Goal: Check status: Check status

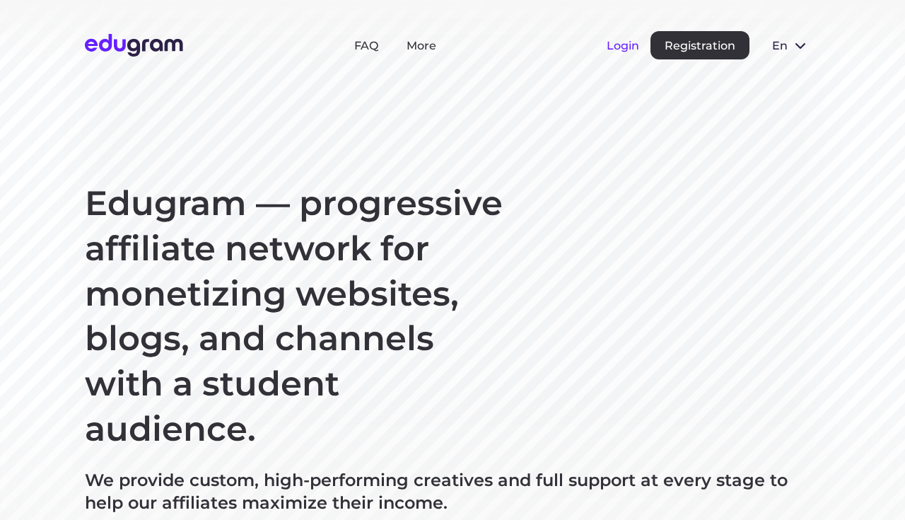
click at [611, 44] on button "Login" at bounding box center [622, 45] width 33 height 13
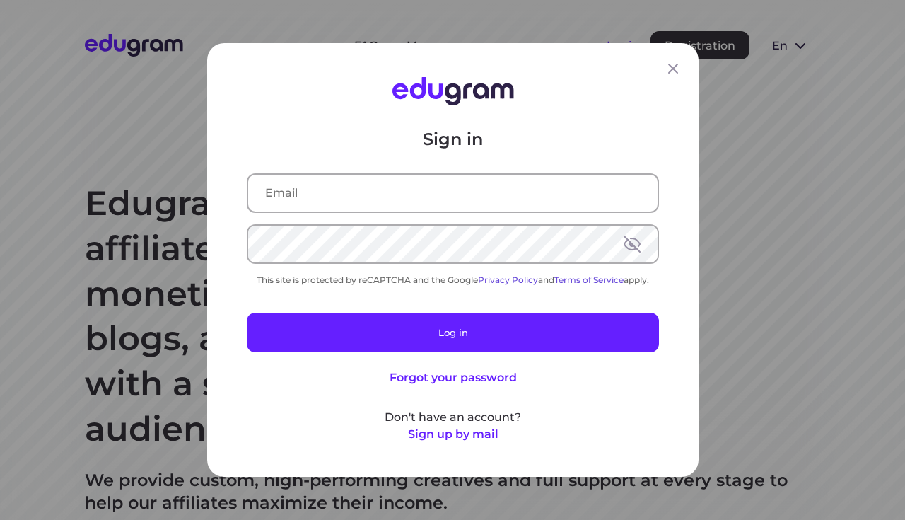
type input "avrshnmxm@gmail.com"
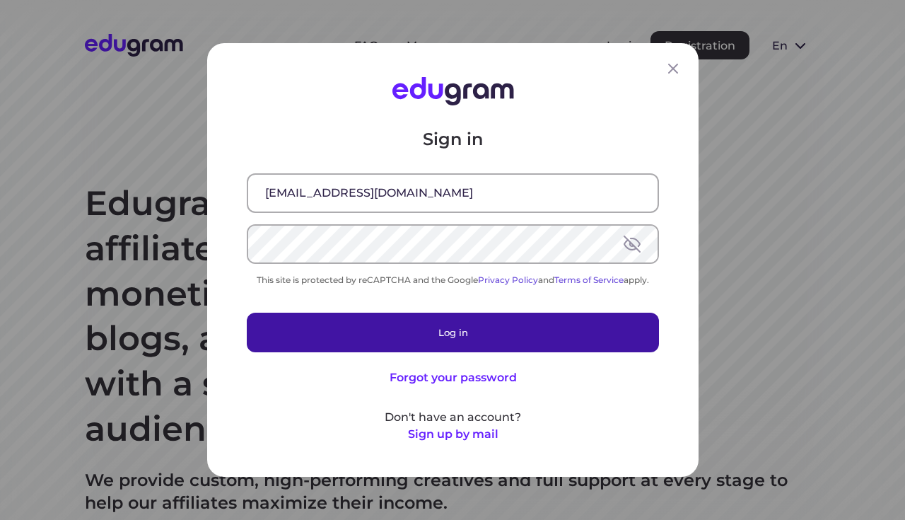
click at [468, 331] on button "Log in" at bounding box center [453, 332] width 412 height 40
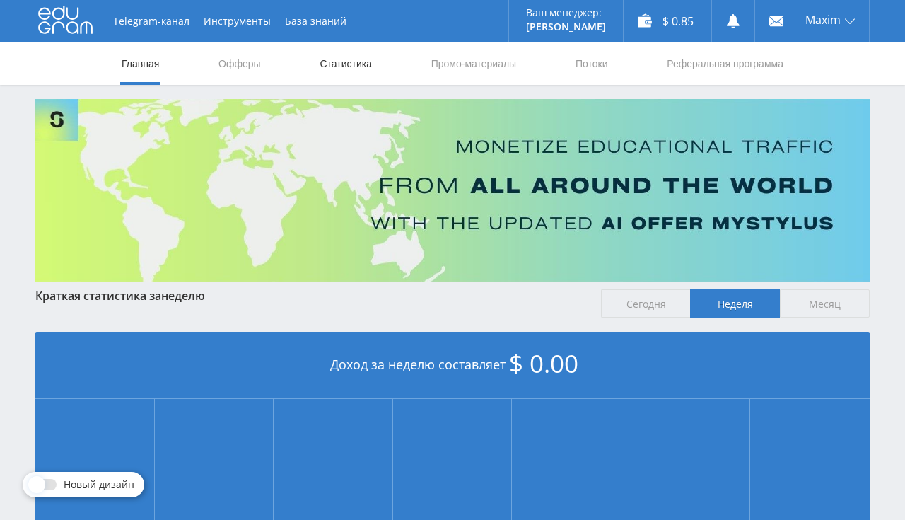
click at [332, 62] on link "Статистика" at bounding box center [345, 63] width 55 height 42
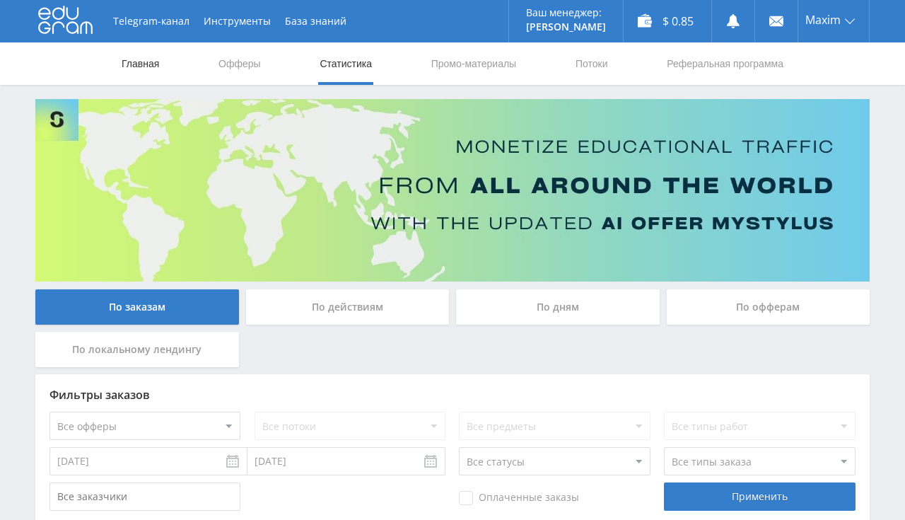
click at [138, 64] on link "Главная" at bounding box center [140, 63] width 40 height 42
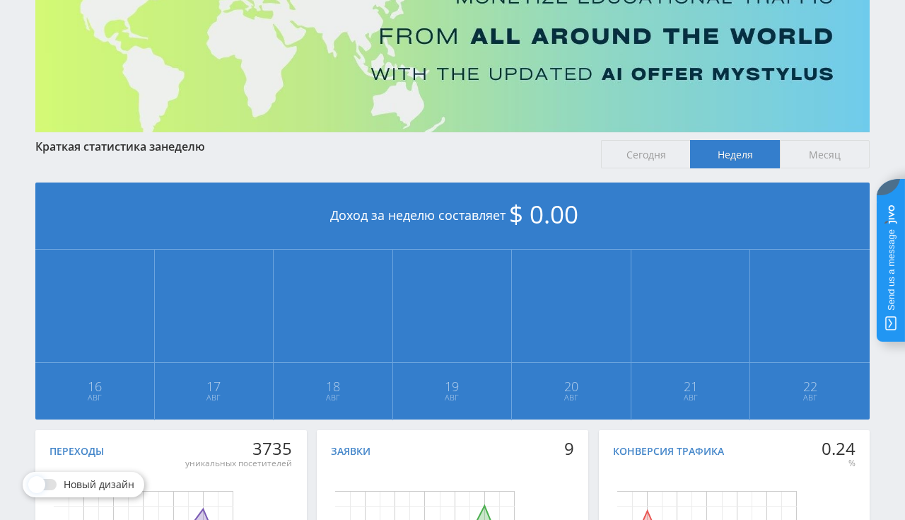
click at [830, 151] on span "Месяц" at bounding box center [825, 154] width 90 height 28
click at [0, 0] on input "Месяц" at bounding box center [0, 0] width 0 height 0
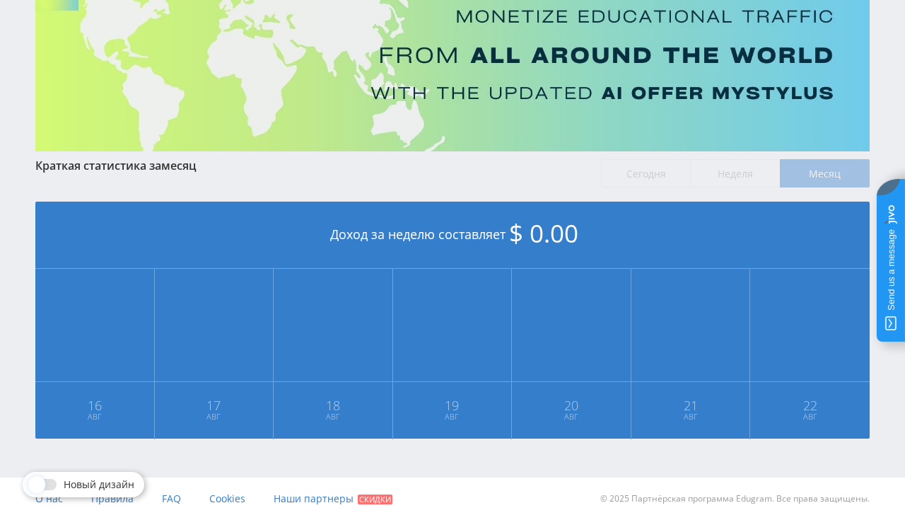
scroll to position [129, 0]
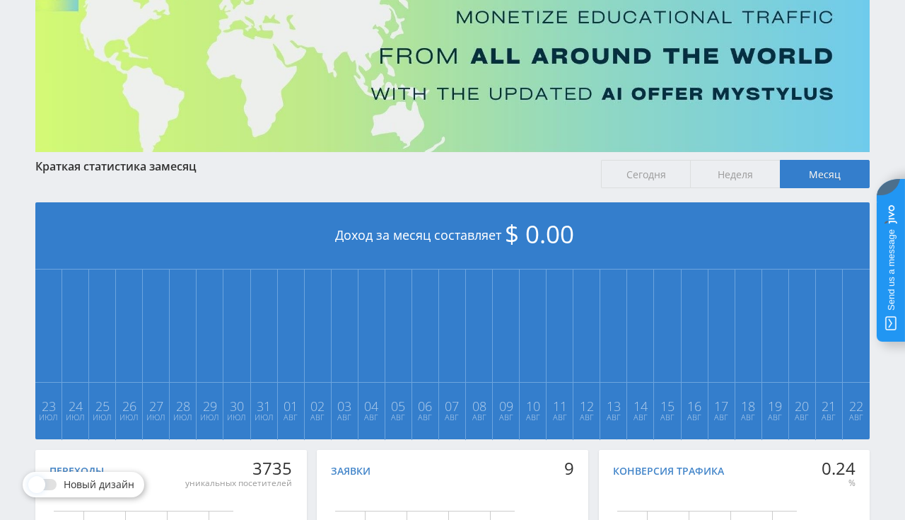
click at [664, 179] on span "Сегодня" at bounding box center [646, 174] width 90 height 28
click at [0, 0] on input "Сегодня" at bounding box center [0, 0] width 0 height 0
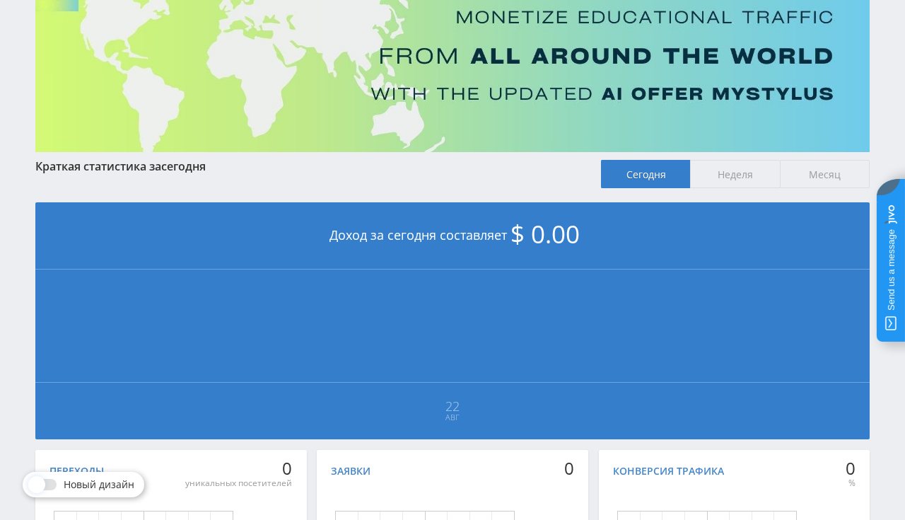
click at [725, 171] on span "Неделя" at bounding box center [735, 174] width 90 height 28
click at [0, 0] on input "Неделя" at bounding box center [0, 0] width 0 height 0
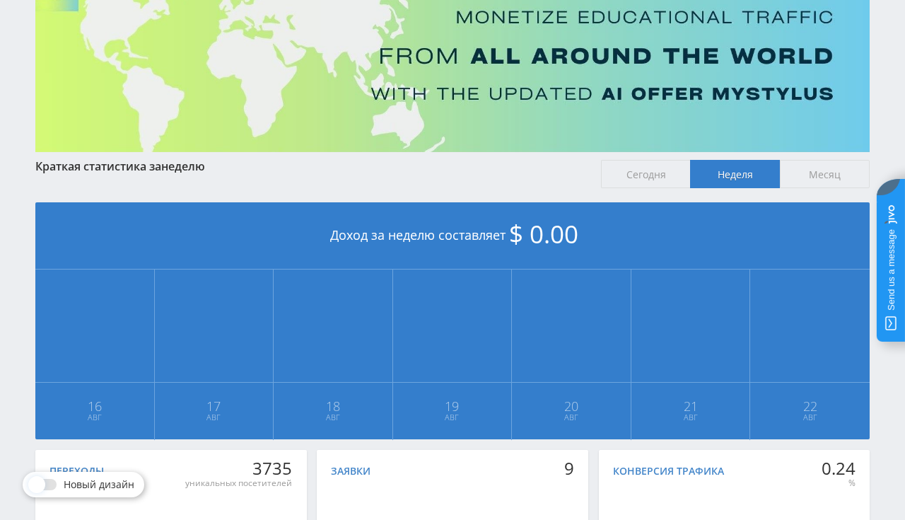
scroll to position [0, 0]
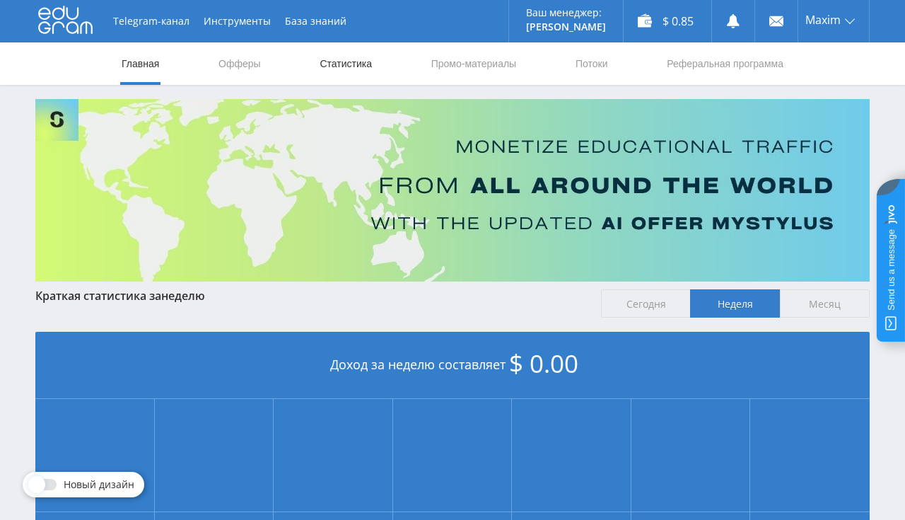
click at [365, 62] on link "Статистика" at bounding box center [345, 63] width 55 height 42
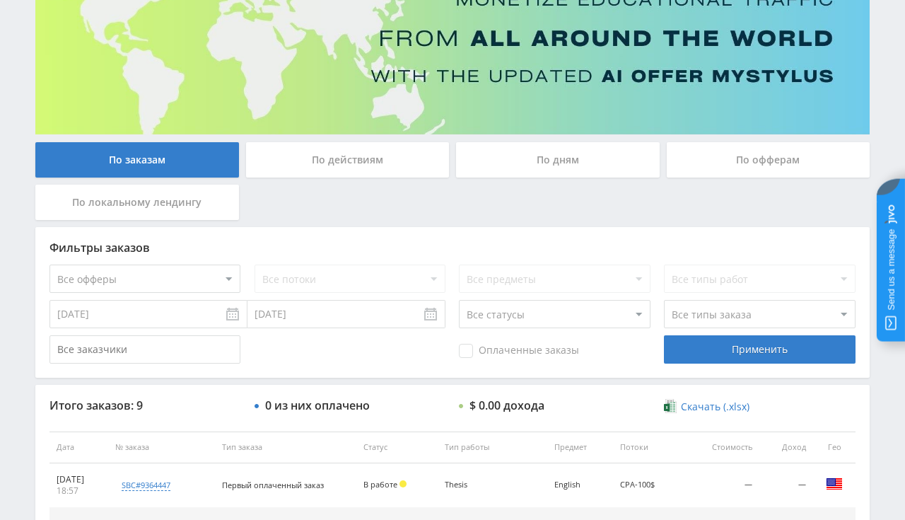
scroll to position [149, 0]
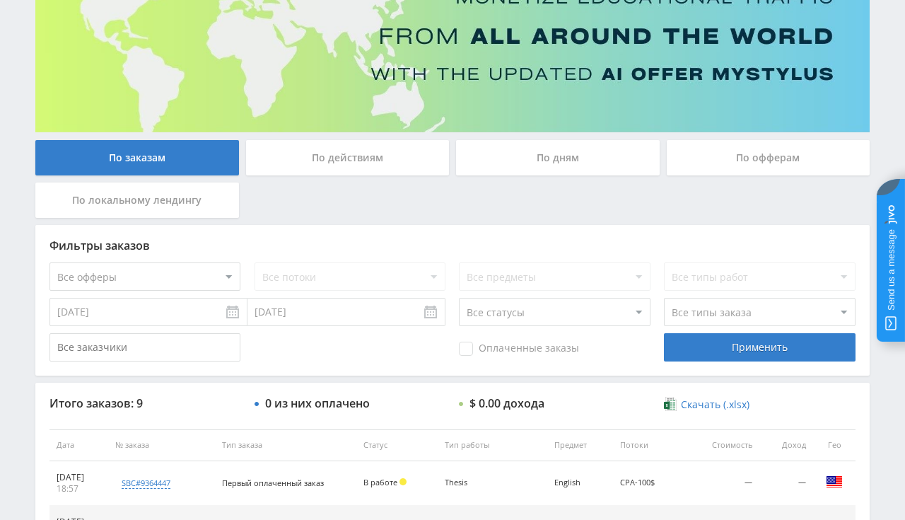
click at [98, 316] on input "15.08.2025" at bounding box center [148, 312] width 198 height 28
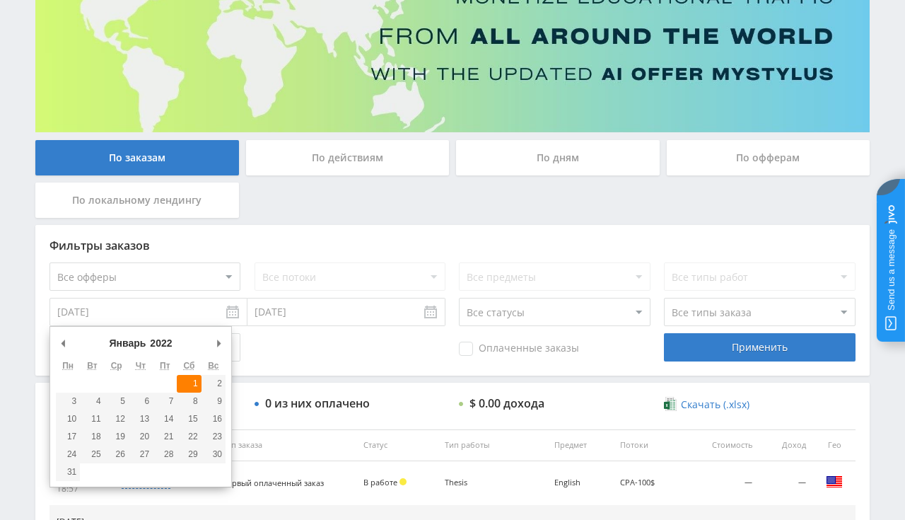
type input "01.01.2022"
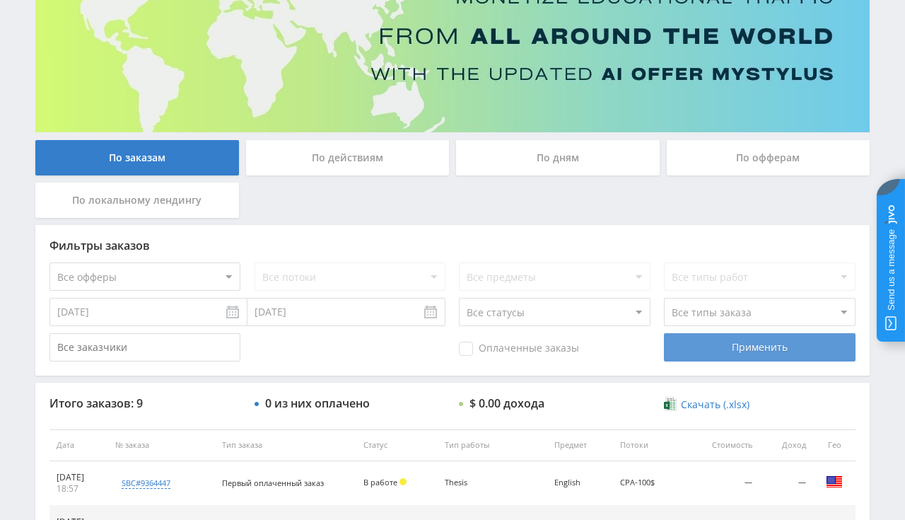
click at [707, 352] on div "Применить" at bounding box center [759, 347] width 191 height 28
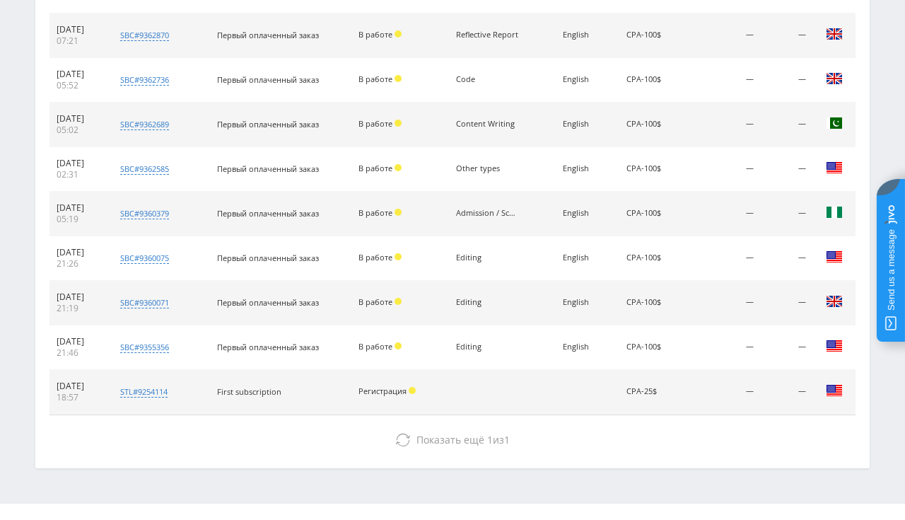
scroll to position [664, 0]
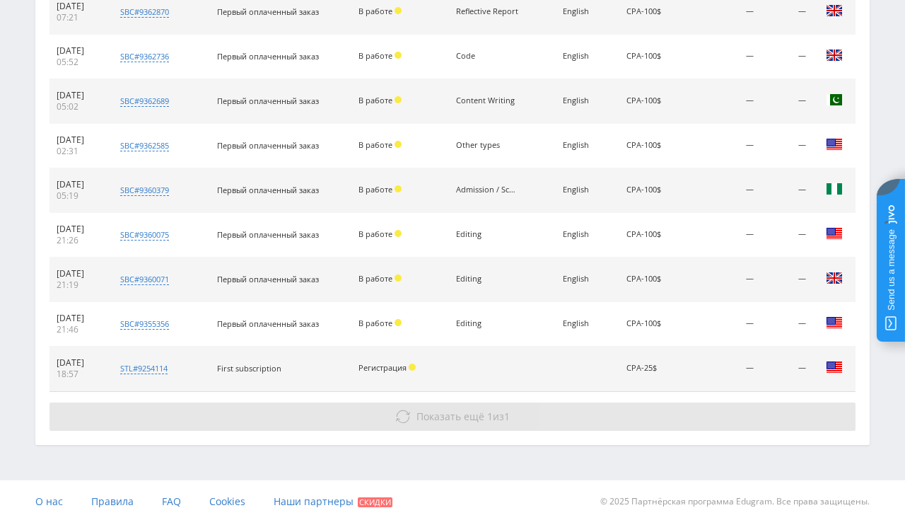
click at [433, 409] on span "Показать ещё" at bounding box center [450, 415] width 68 height 13
click at [430, 411] on span "Показать ещё" at bounding box center [450, 415] width 68 height 13
click at [406, 417] on use at bounding box center [402, 416] width 14 height 13
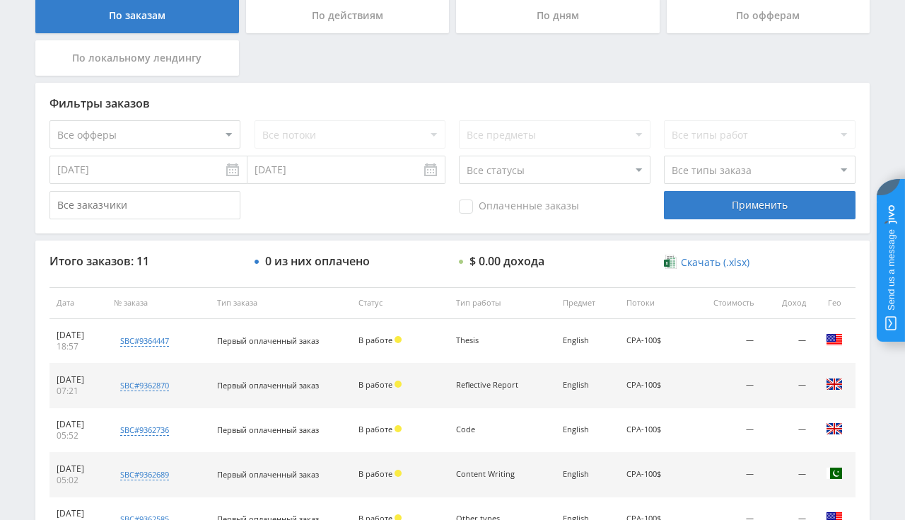
click at [311, 204] on div "Оплаченные заказы Применить" at bounding box center [452, 205] width 806 height 28
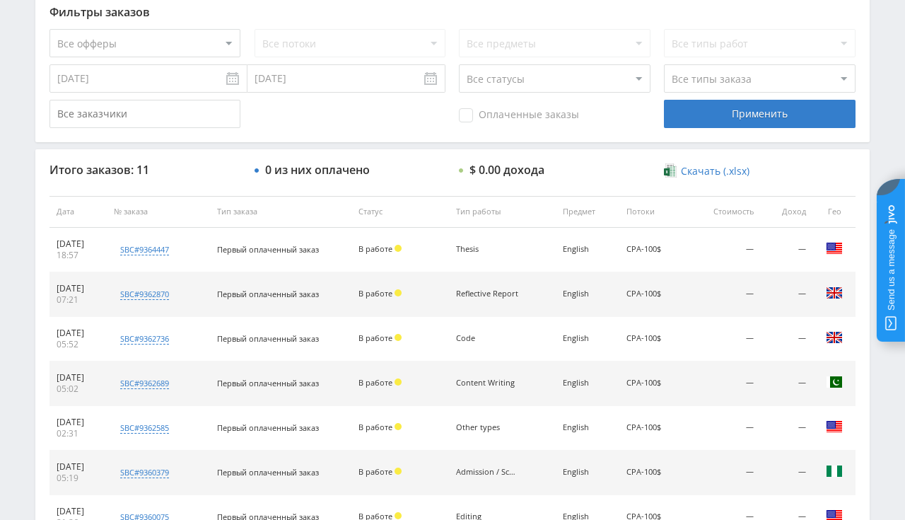
scroll to position [9, 0]
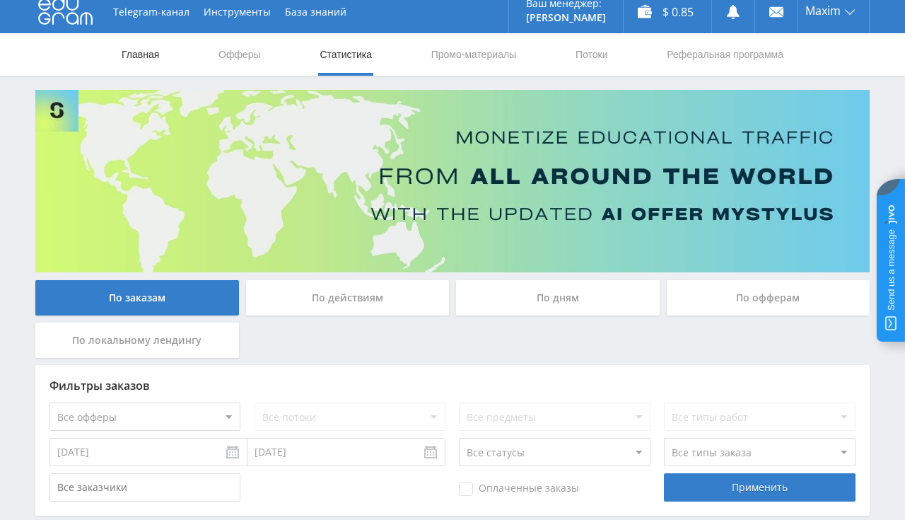
click at [140, 49] on link "Главная" at bounding box center [140, 54] width 40 height 42
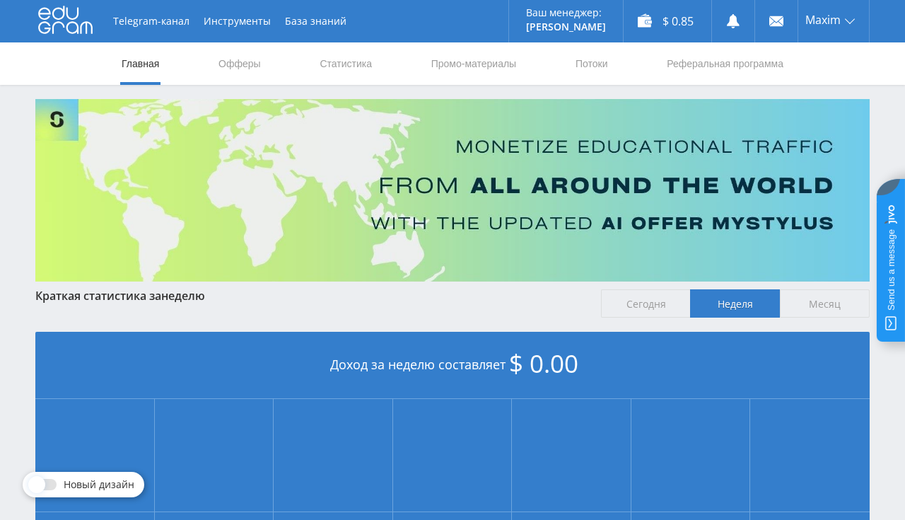
scroll to position [298, 0]
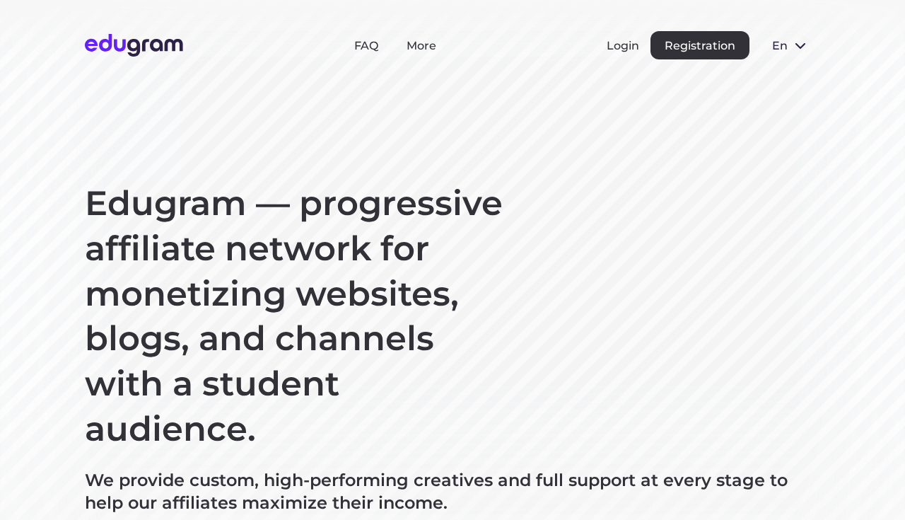
click at [632, 49] on button "Login" at bounding box center [622, 45] width 33 height 13
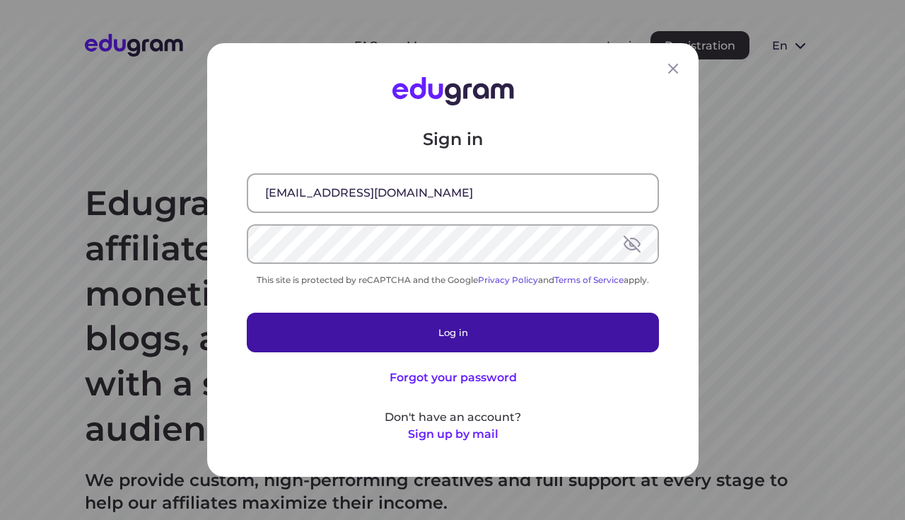
click at [493, 341] on button "Log in" at bounding box center [453, 332] width 412 height 40
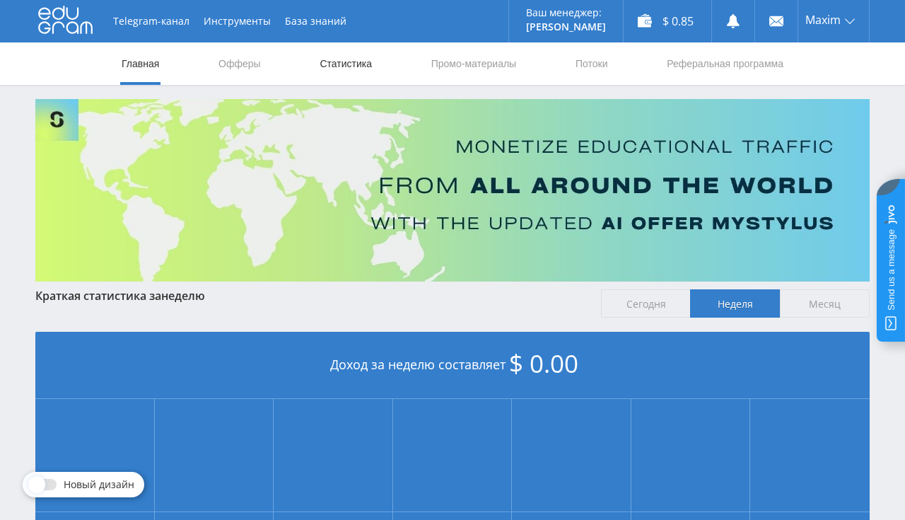
click at [349, 59] on link "Статистика" at bounding box center [345, 63] width 55 height 42
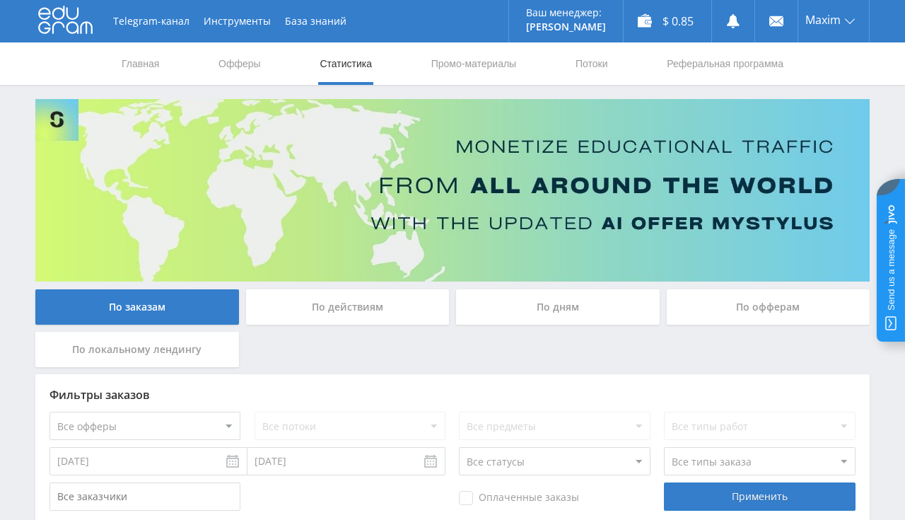
click at [338, 71] on link "Статистика" at bounding box center [345, 63] width 55 height 42
click at [157, 72] on link "Главная" at bounding box center [140, 63] width 40 height 42
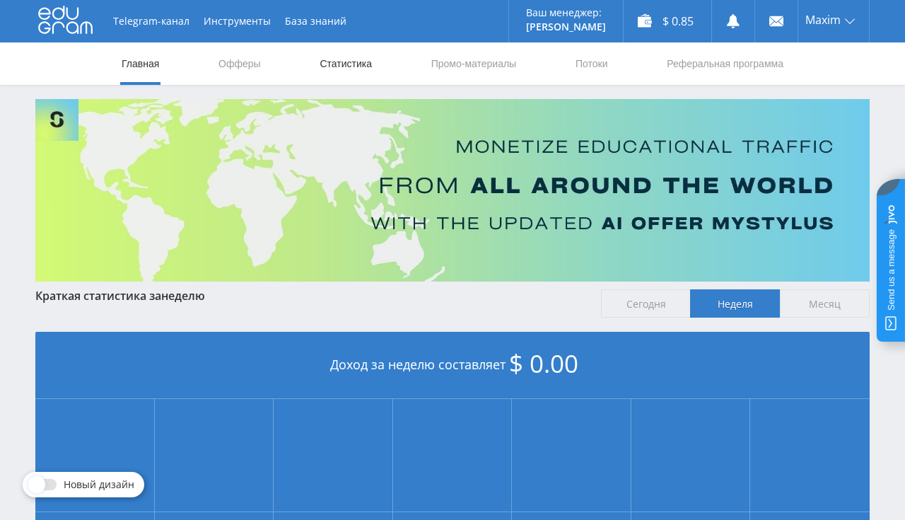
click at [360, 72] on link "Статистика" at bounding box center [345, 63] width 55 height 42
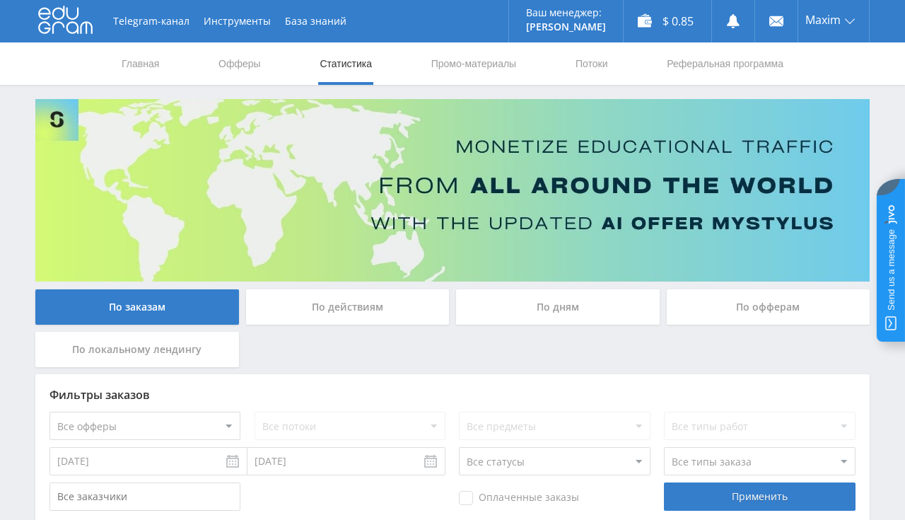
click at [360, 72] on link "Статистика" at bounding box center [345, 63] width 55 height 42
click at [143, 69] on link "Главная" at bounding box center [140, 63] width 40 height 42
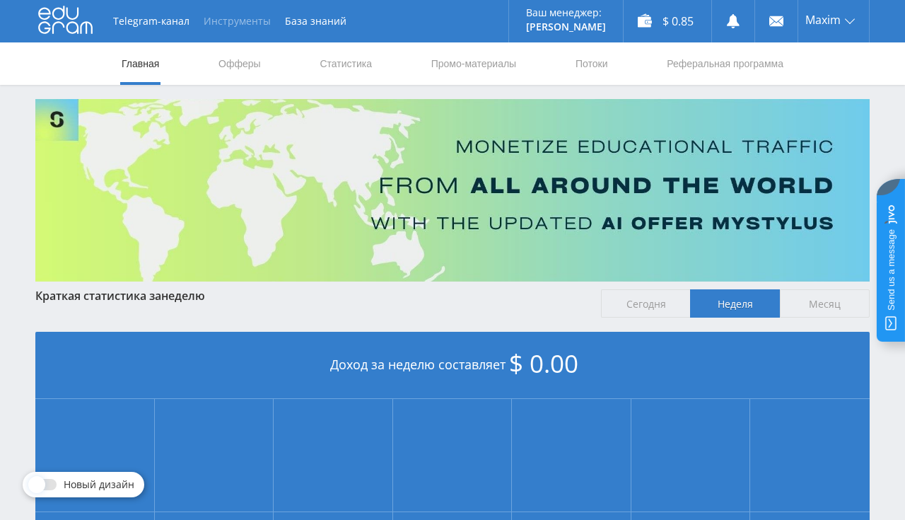
click at [233, 18] on button "Инструменты" at bounding box center [237, 21] width 81 height 42
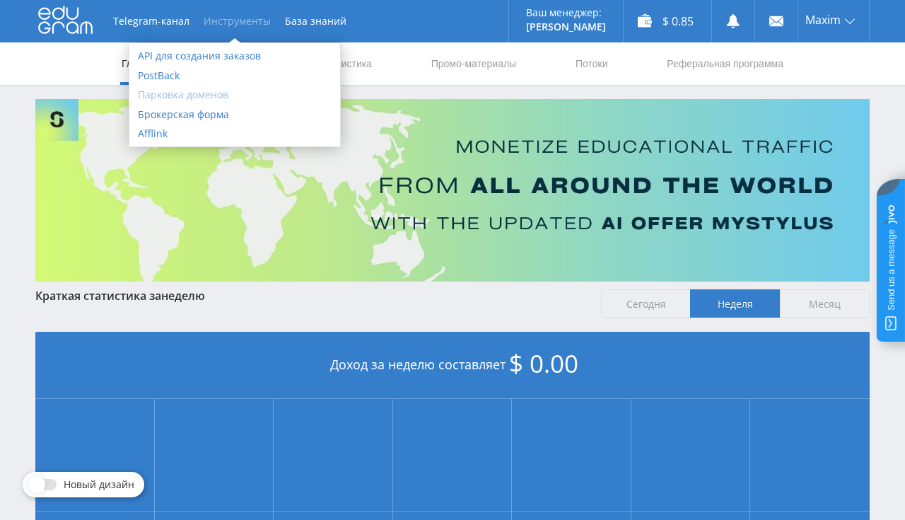
click at [189, 86] on link "Парковка доменов" at bounding box center [234, 95] width 211 height 20
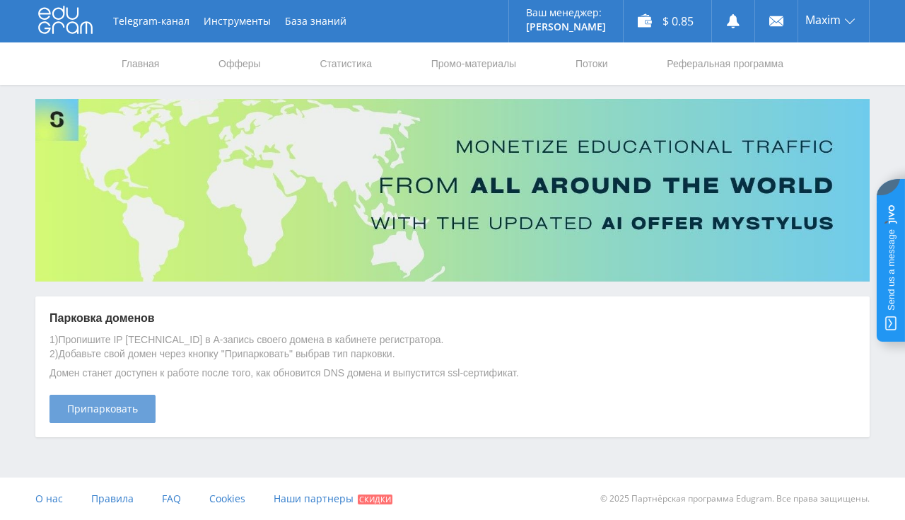
click at [154, 402] on button "Припарковать" at bounding box center [102, 408] width 106 height 28
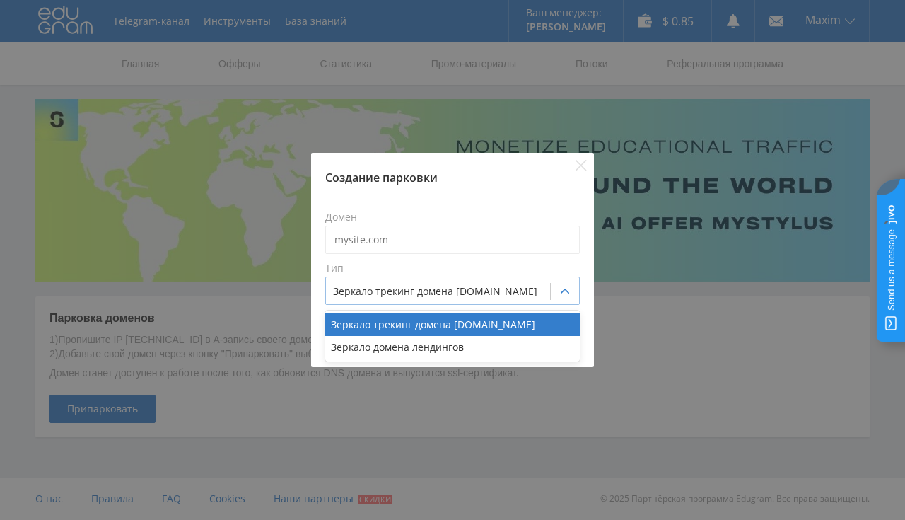
click at [392, 290] on div at bounding box center [438, 291] width 210 height 14
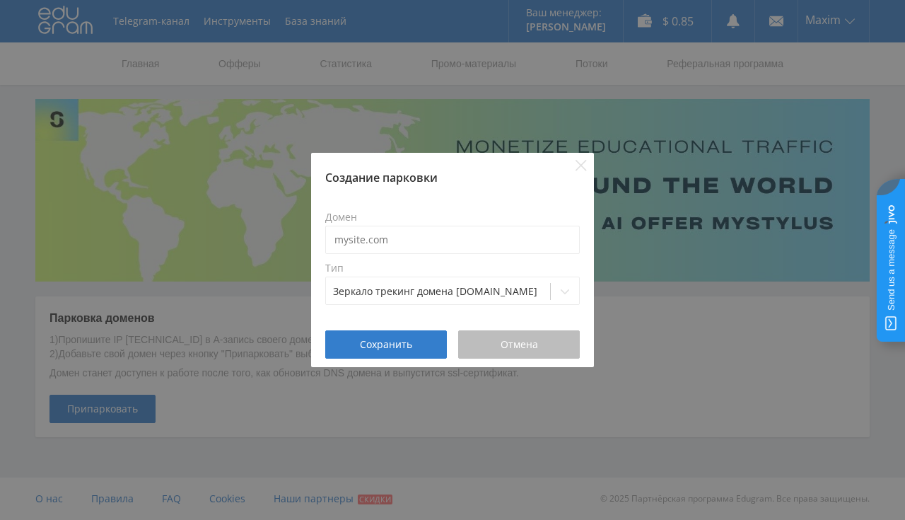
click at [486, 344] on div "Отмена" at bounding box center [519, 344] width 86 height 11
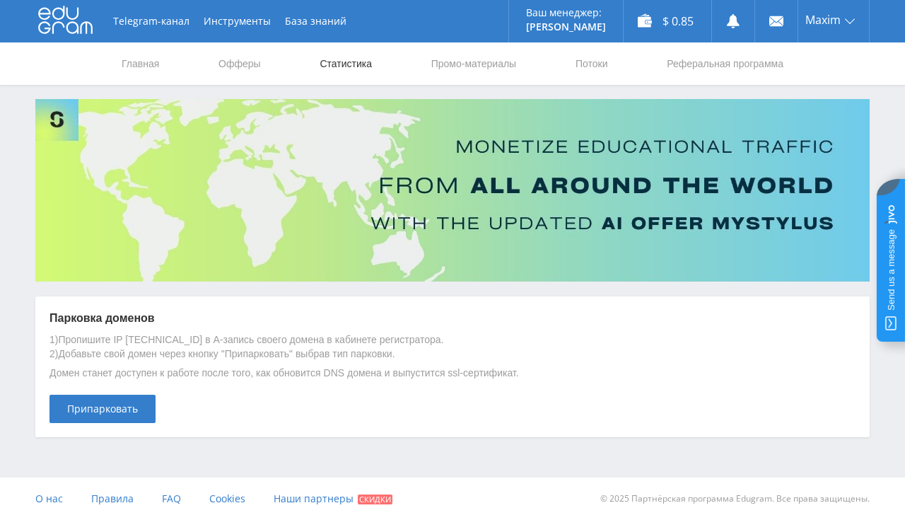
click at [349, 75] on link "Статистика" at bounding box center [345, 63] width 55 height 42
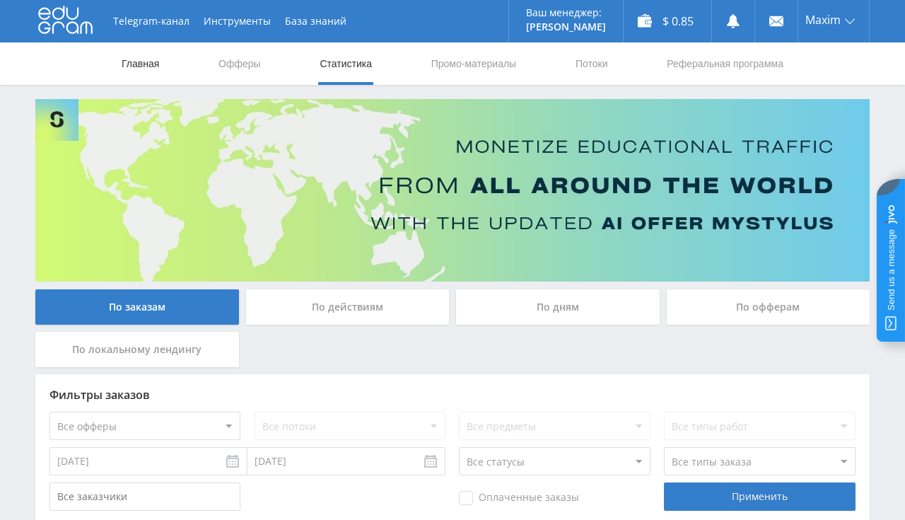
click at [131, 65] on link "Главная" at bounding box center [140, 63] width 40 height 42
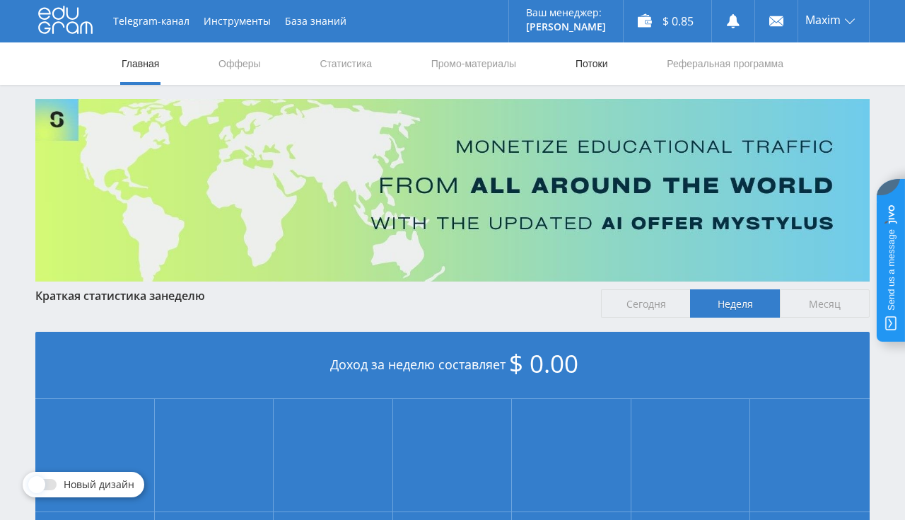
click at [602, 59] on link "Потоки" at bounding box center [591, 63] width 35 height 42
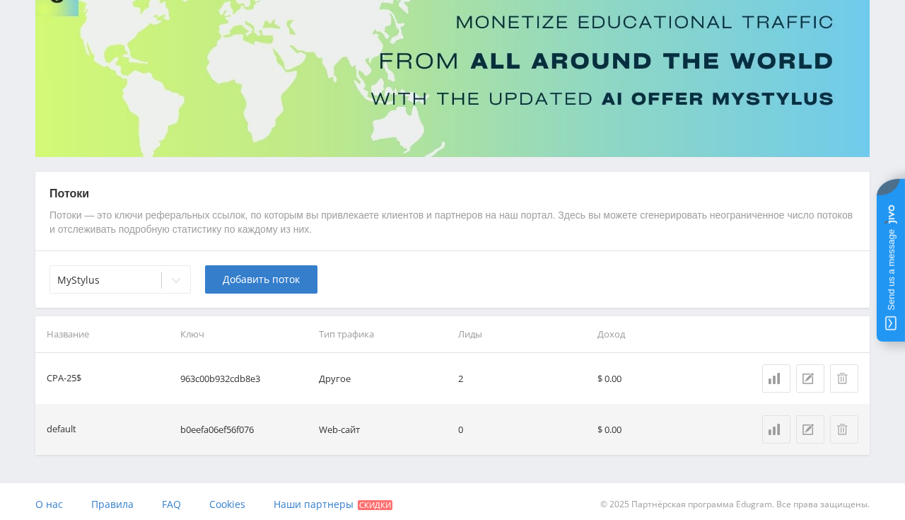
scroll to position [129, 0]
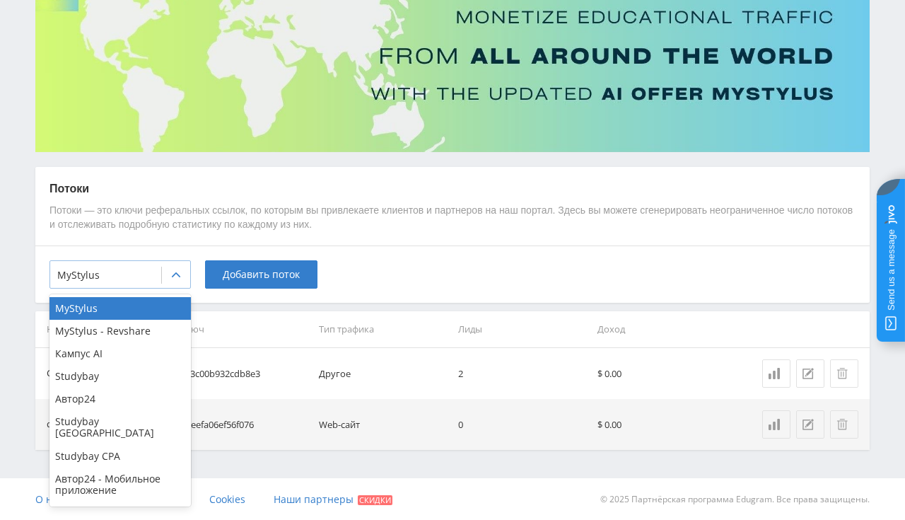
click at [169, 281] on div at bounding box center [176, 275] width 28 height 28
click at [140, 445] on div "Studybay CPA" at bounding box center [119, 456] width 141 height 23
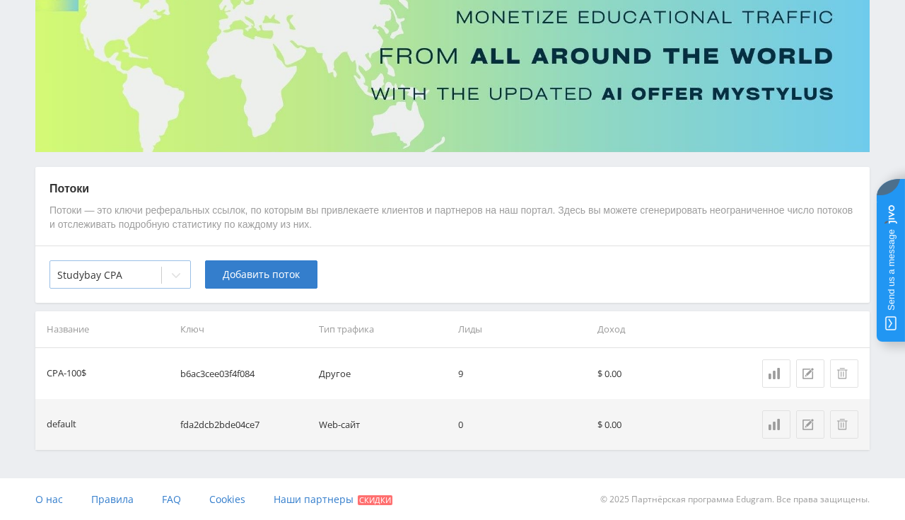
click at [163, 281] on div at bounding box center [176, 275] width 28 height 28
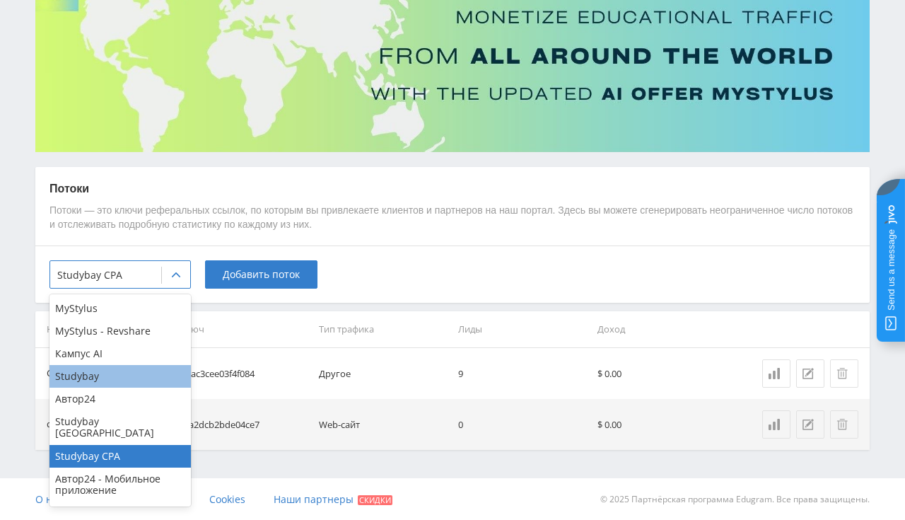
click at [127, 375] on div "Studybay" at bounding box center [119, 376] width 141 height 23
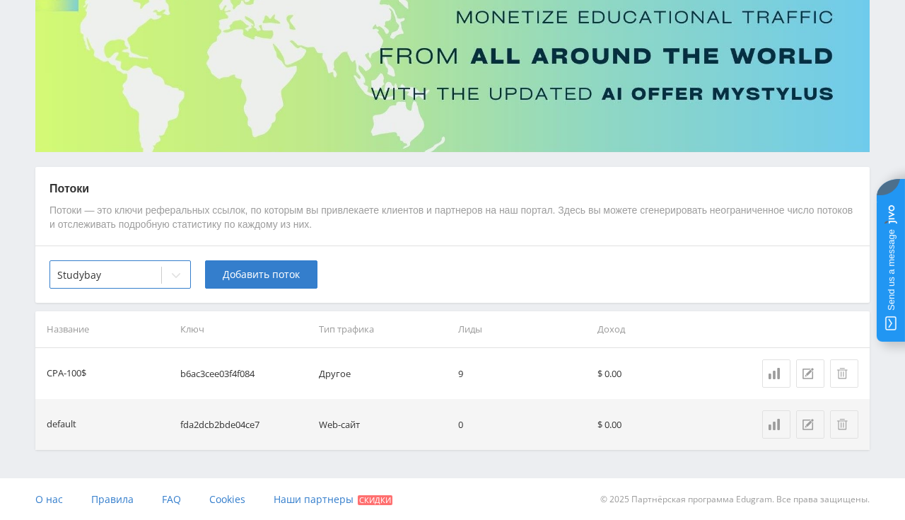
scroll to position [0, 0]
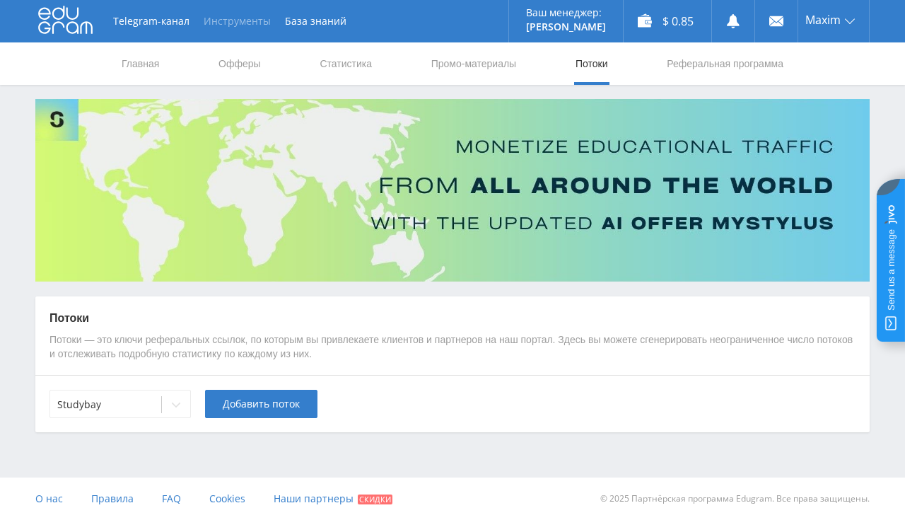
click at [202, 23] on button "Инструменты" at bounding box center [237, 21] width 81 height 42
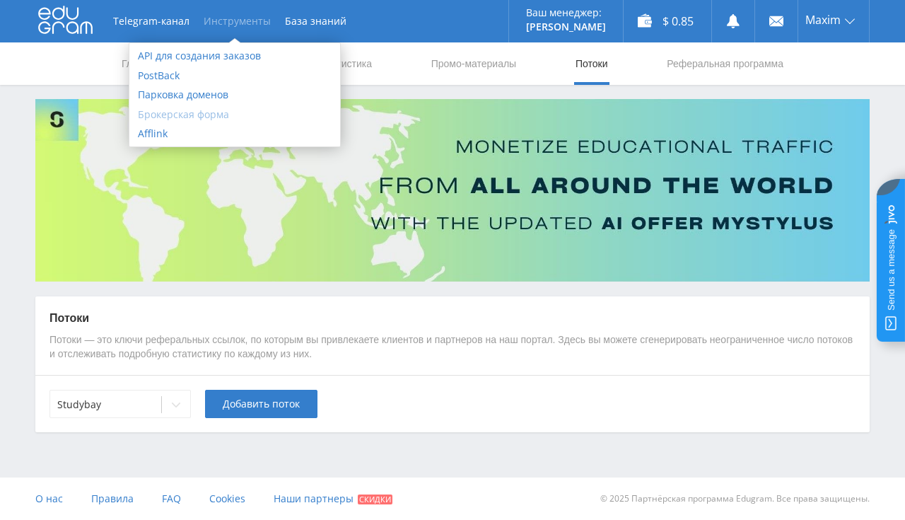
click at [168, 114] on link "Брокерская форма" at bounding box center [234, 115] width 211 height 20
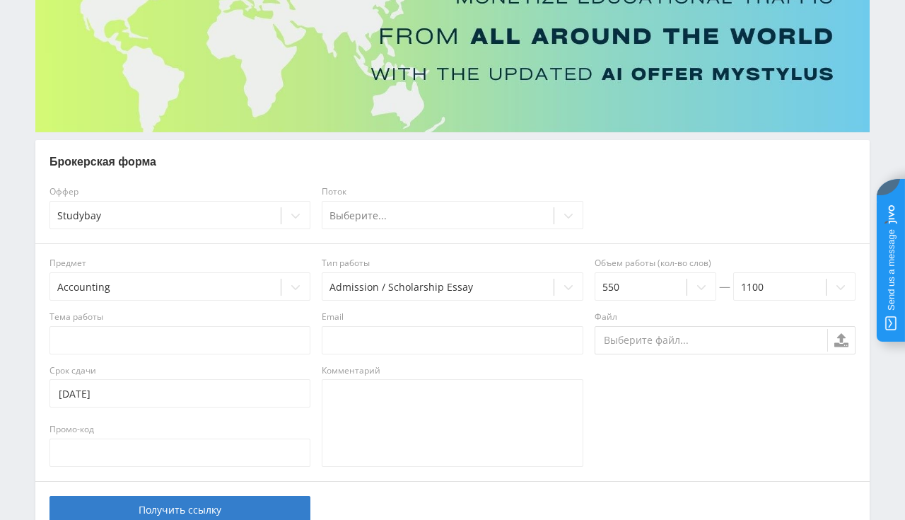
scroll to position [223, 0]
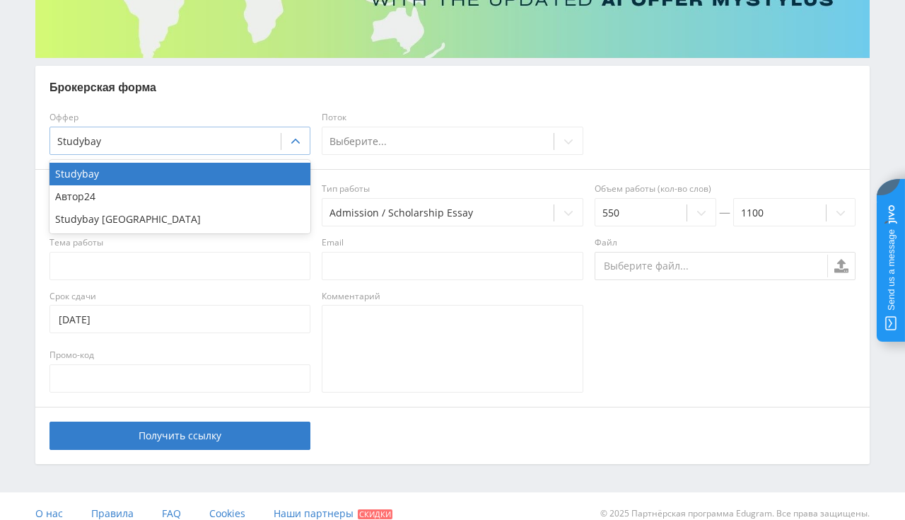
click at [253, 140] on div at bounding box center [165, 141] width 216 height 14
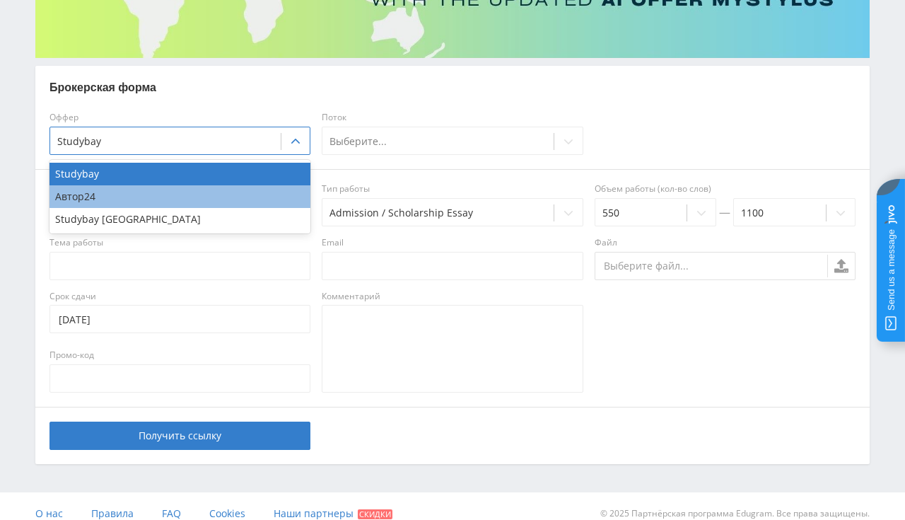
click at [244, 201] on div "Автор24" at bounding box center [179, 196] width 261 height 23
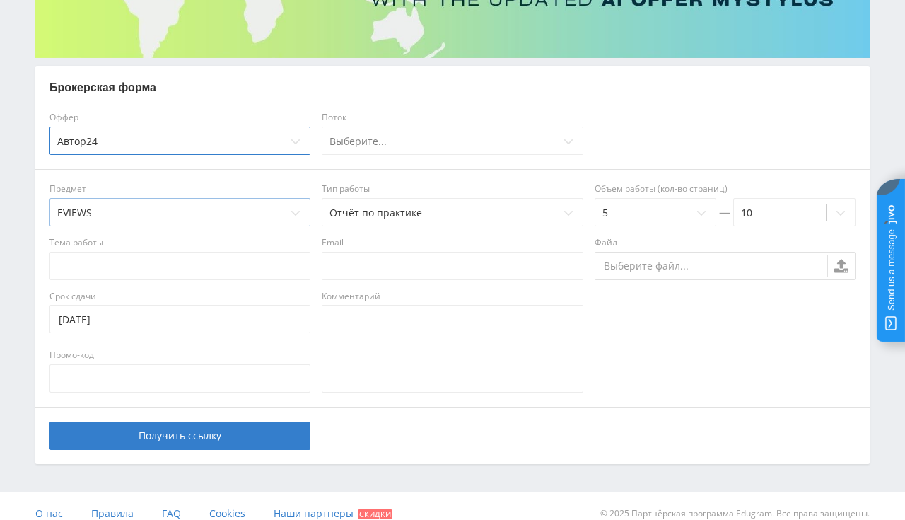
scroll to position [0, 0]
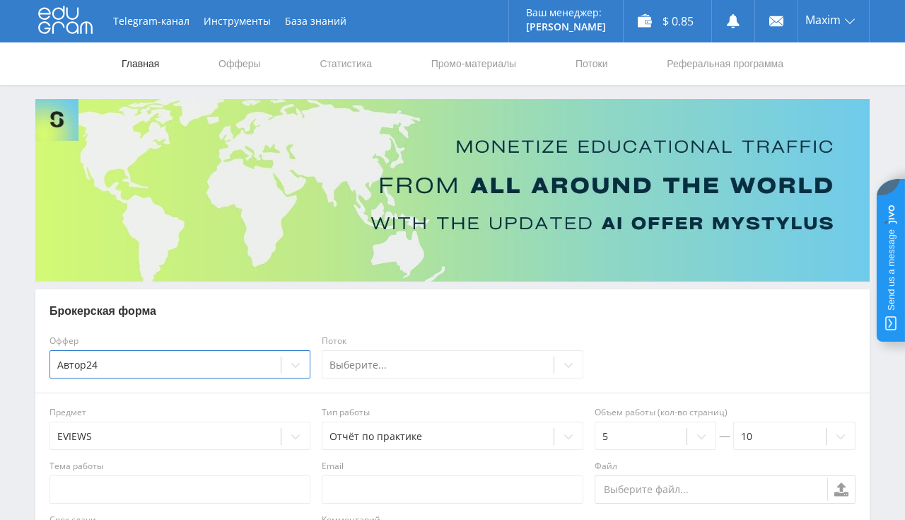
click at [151, 59] on link "Главная" at bounding box center [140, 63] width 40 height 42
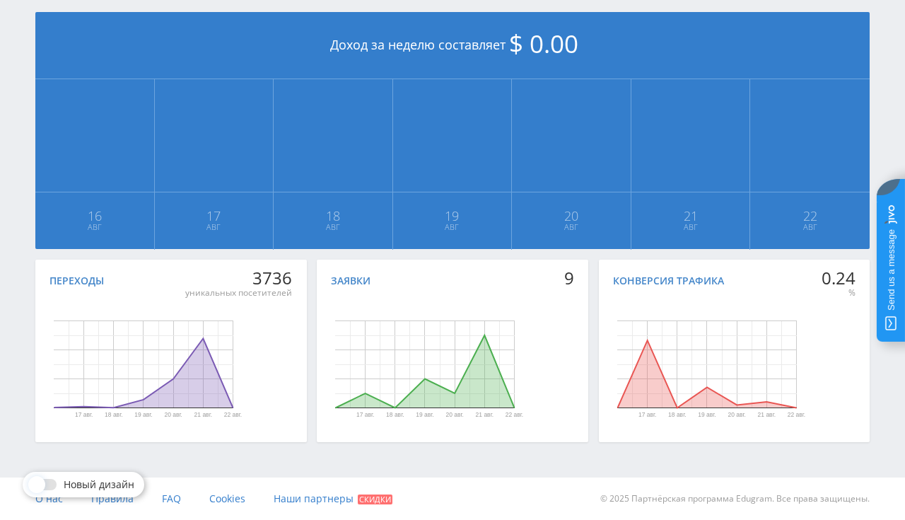
scroll to position [20, 0]
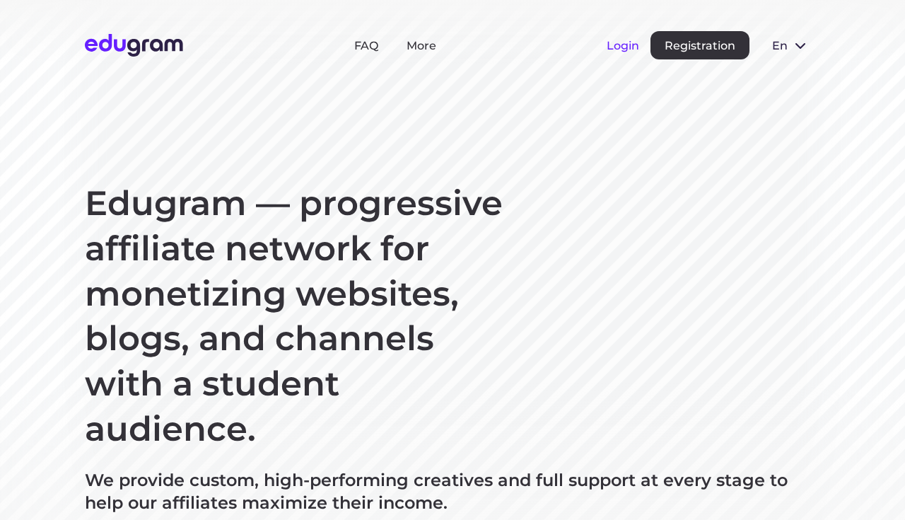
click at [629, 49] on button "Login" at bounding box center [622, 45] width 33 height 13
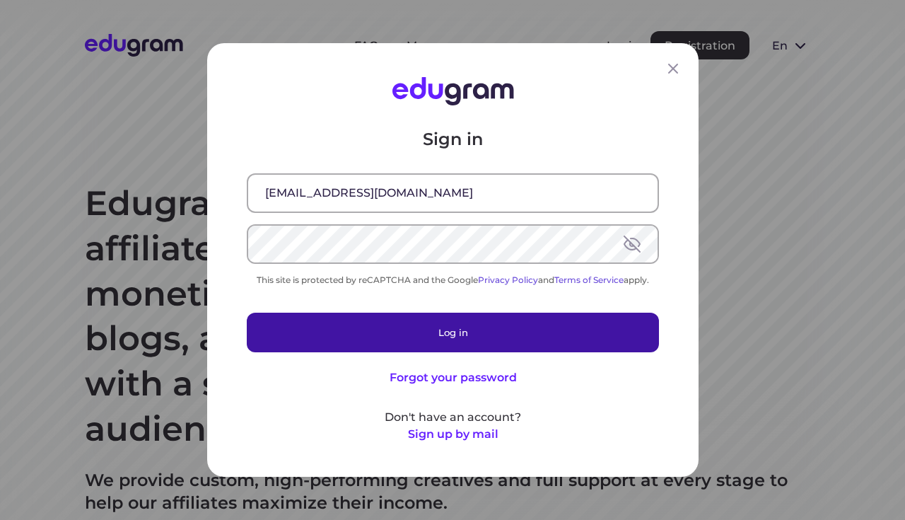
click at [481, 329] on button "Log in" at bounding box center [453, 332] width 412 height 40
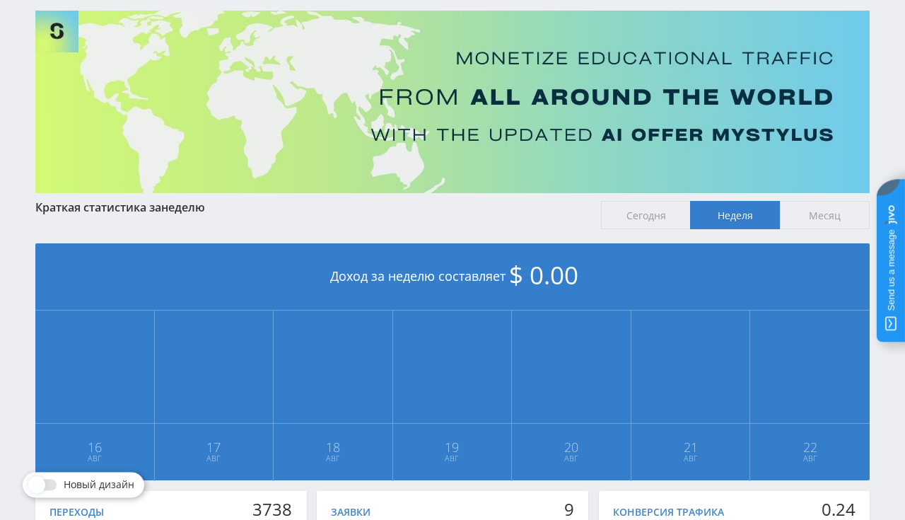
scroll to position [20, 0]
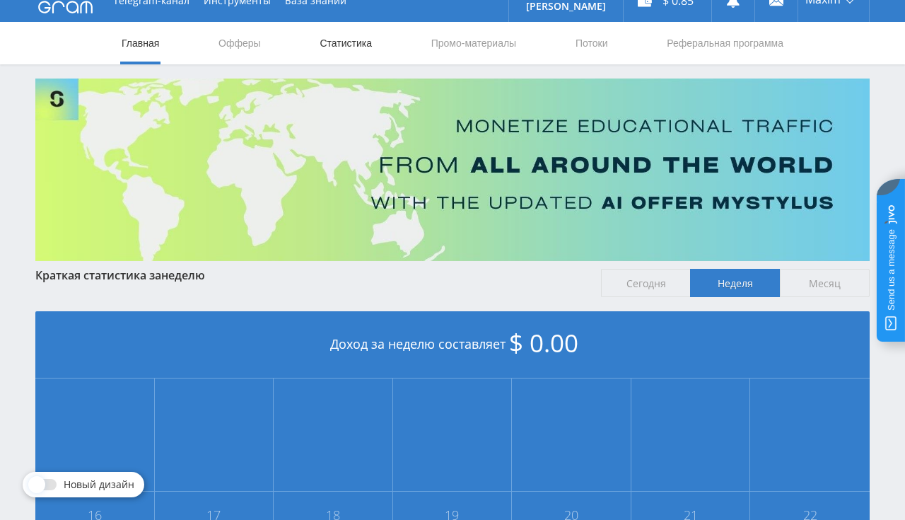
click at [333, 44] on link "Статистика" at bounding box center [345, 43] width 55 height 42
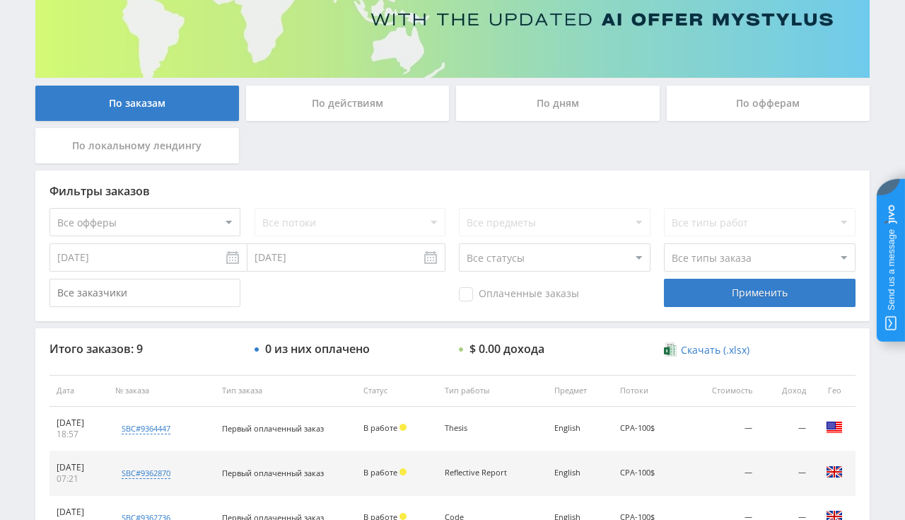
scroll to position [245, 0]
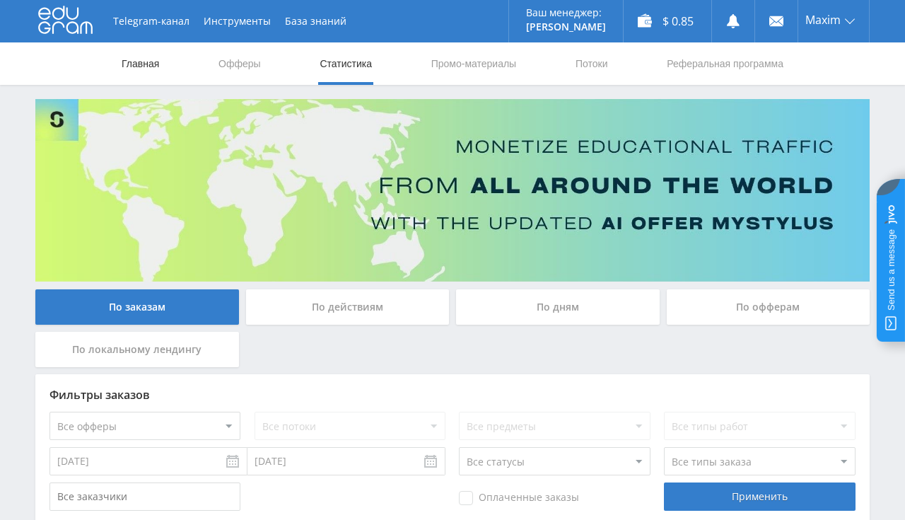
click at [136, 66] on link "Главная" at bounding box center [140, 63] width 40 height 42
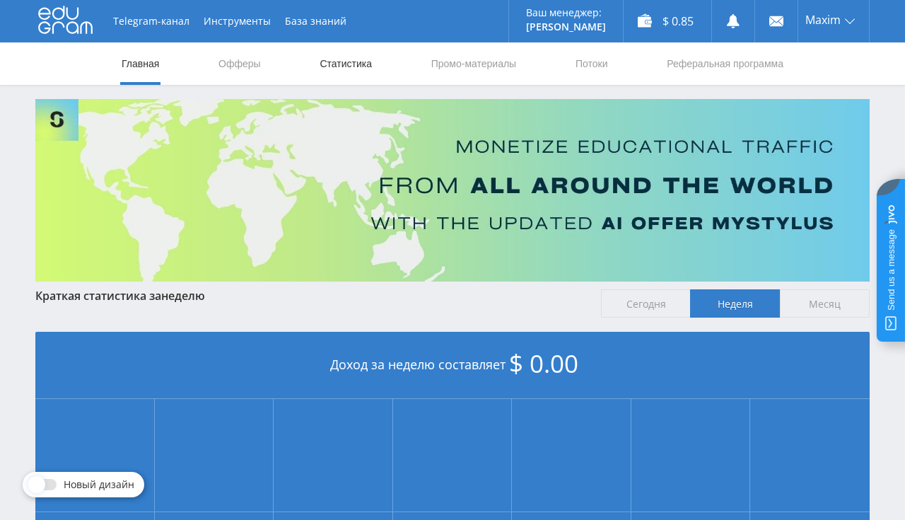
click at [347, 66] on link "Статистика" at bounding box center [345, 63] width 55 height 42
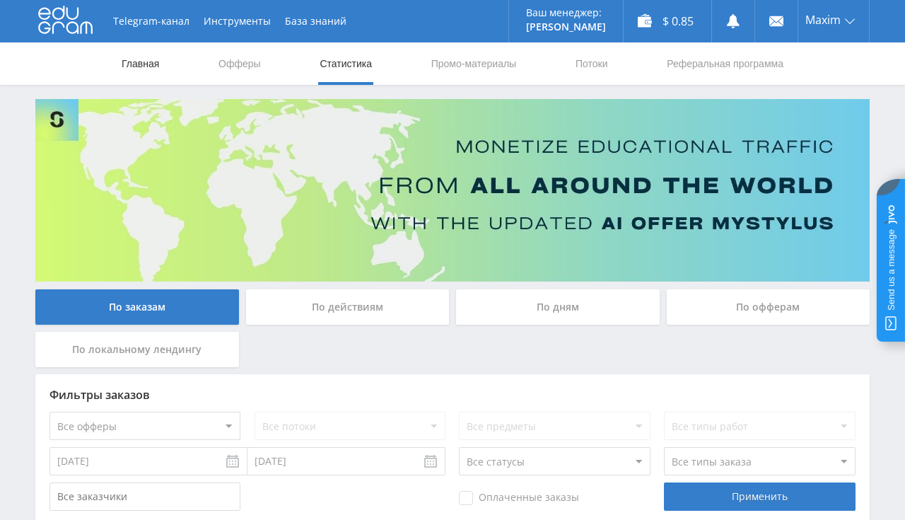
click at [154, 66] on link "Главная" at bounding box center [140, 63] width 40 height 42
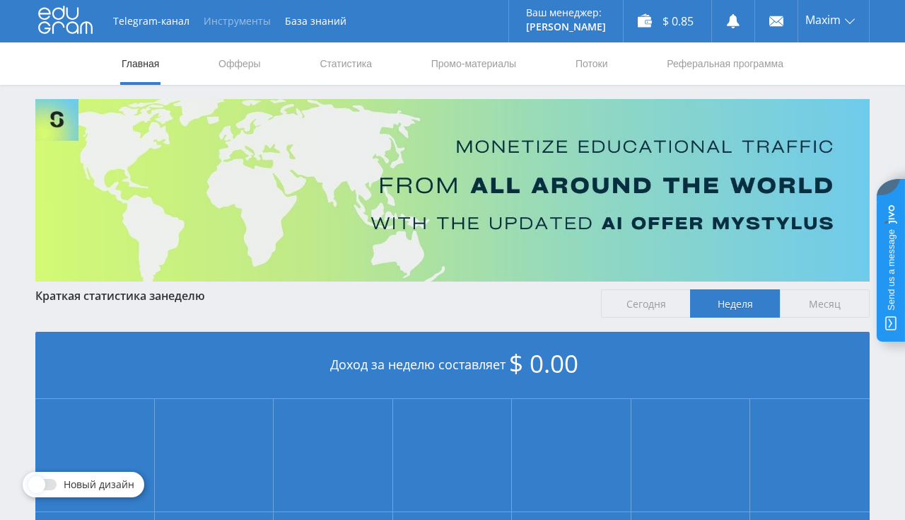
click at [255, 30] on button "Инструменты" at bounding box center [237, 21] width 81 height 42
click at [451, 65] on link "Промо-материалы" at bounding box center [474, 63] width 88 height 42
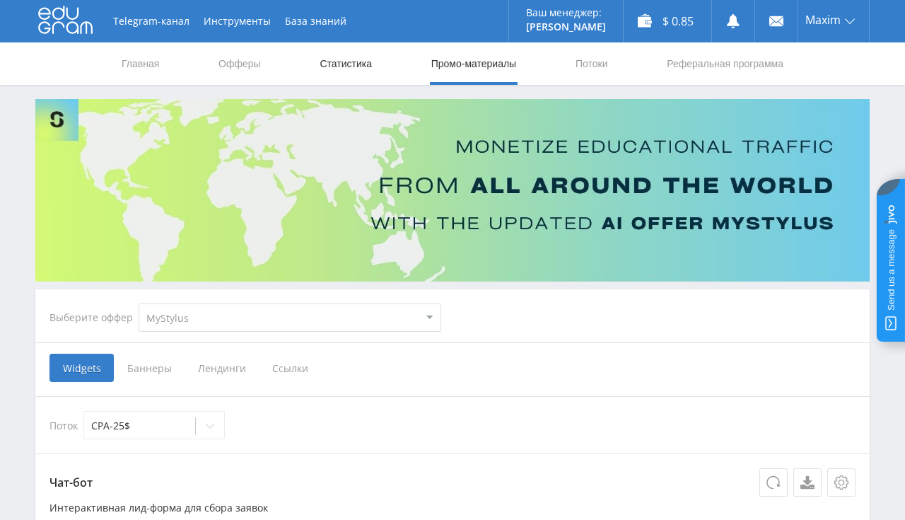
click at [358, 69] on link "Статистика" at bounding box center [345, 63] width 55 height 42
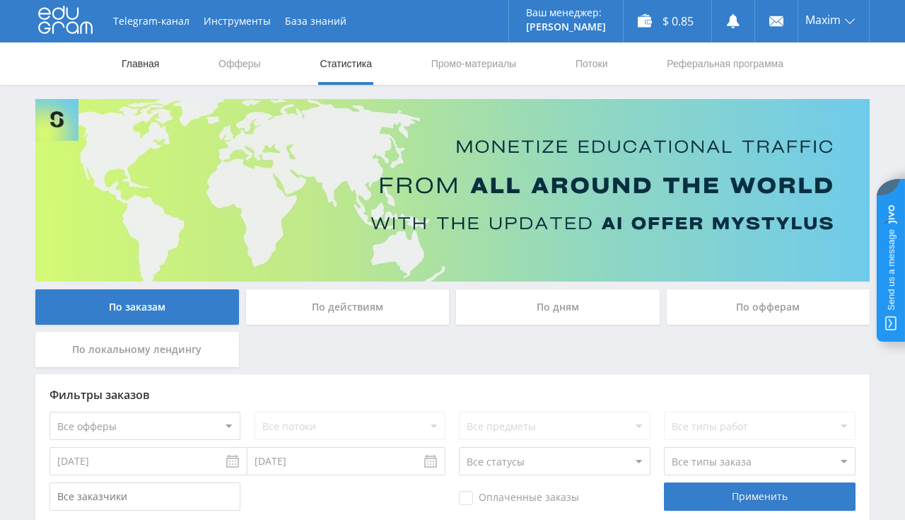
click at [146, 57] on link "Главная" at bounding box center [140, 63] width 40 height 42
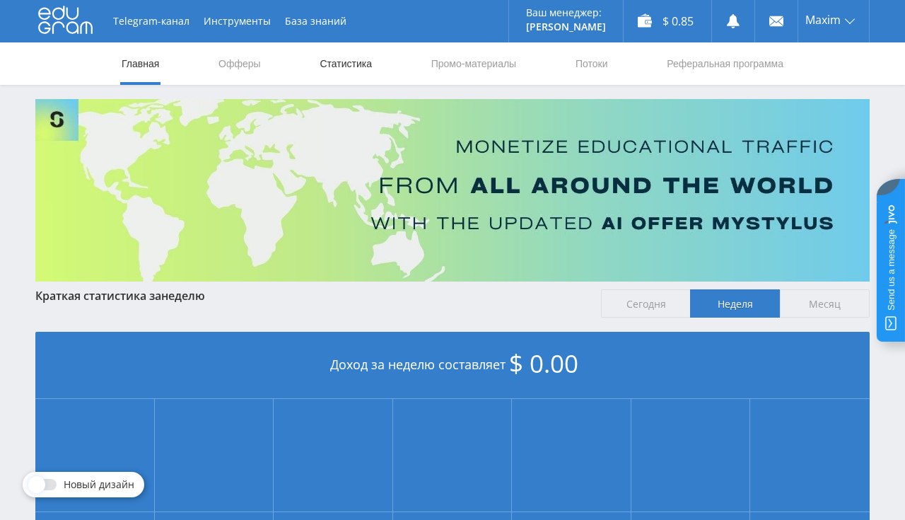
click at [351, 69] on link "Статистика" at bounding box center [345, 63] width 55 height 42
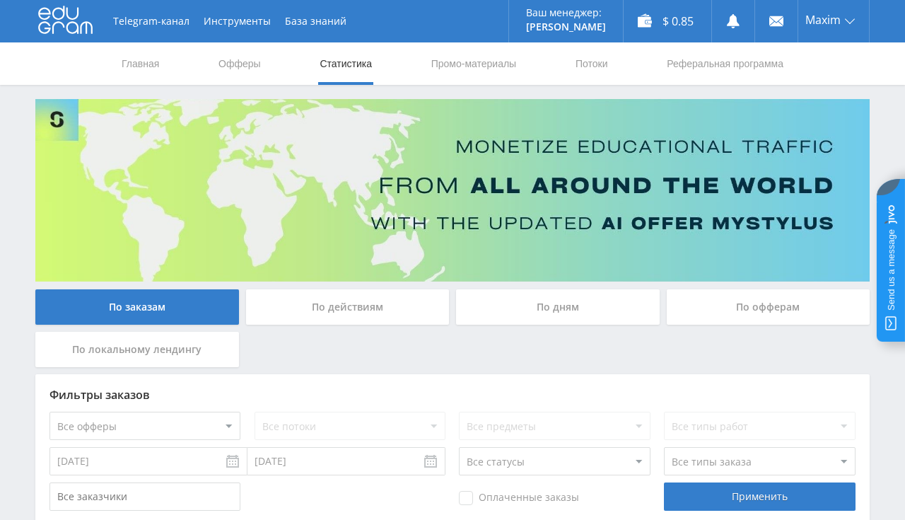
click at [162, 61] on nav "Главная Офферы Статистика Промо-материалы Потоки Реферальная программа" at bounding box center [452, 63] width 664 height 42
click at [158, 64] on link "Главная" at bounding box center [140, 63] width 40 height 42
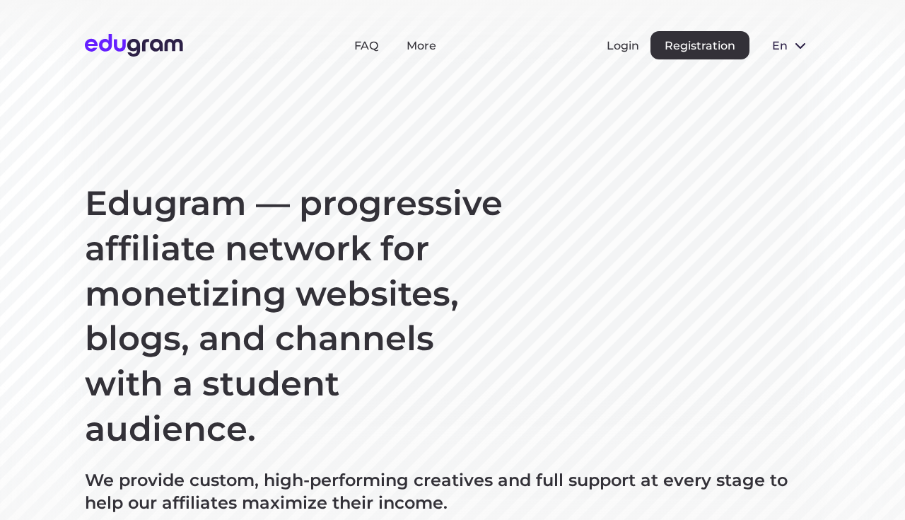
click at [611, 49] on button "Login" at bounding box center [622, 45] width 33 height 13
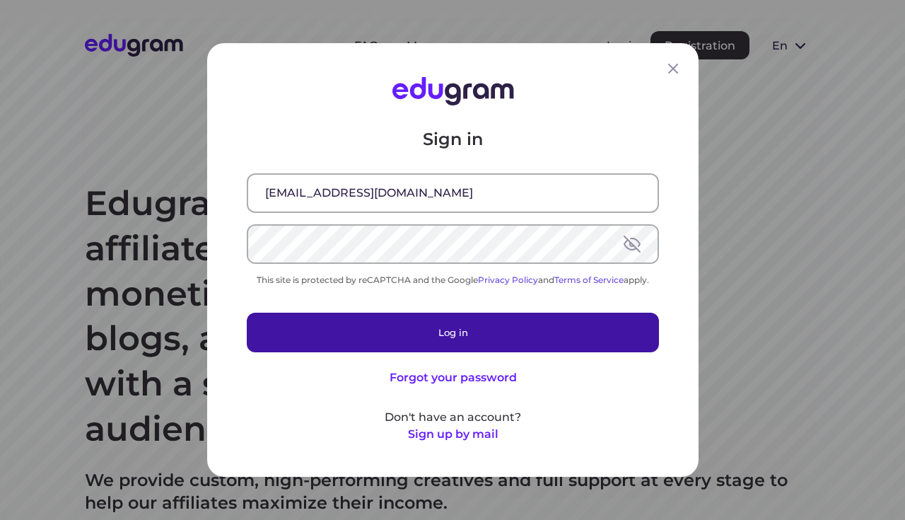
click at [535, 320] on button "Log in" at bounding box center [453, 332] width 412 height 40
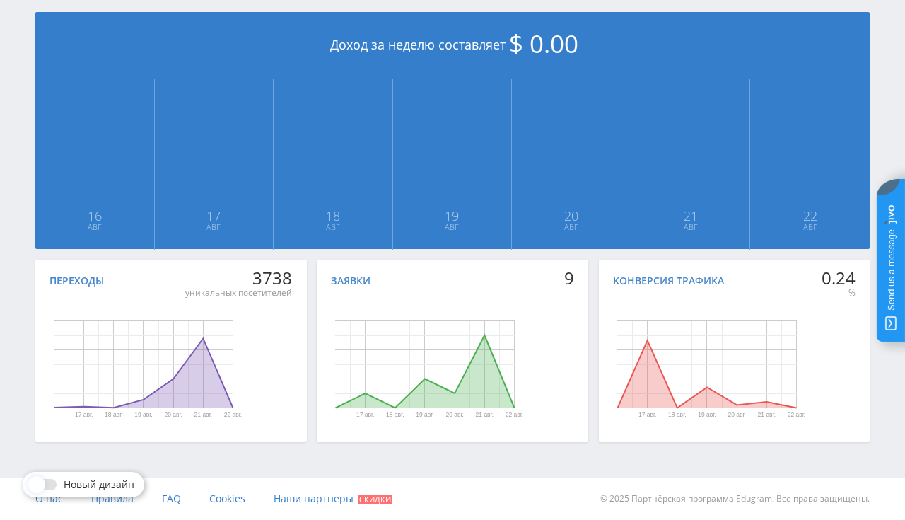
scroll to position [20, 0]
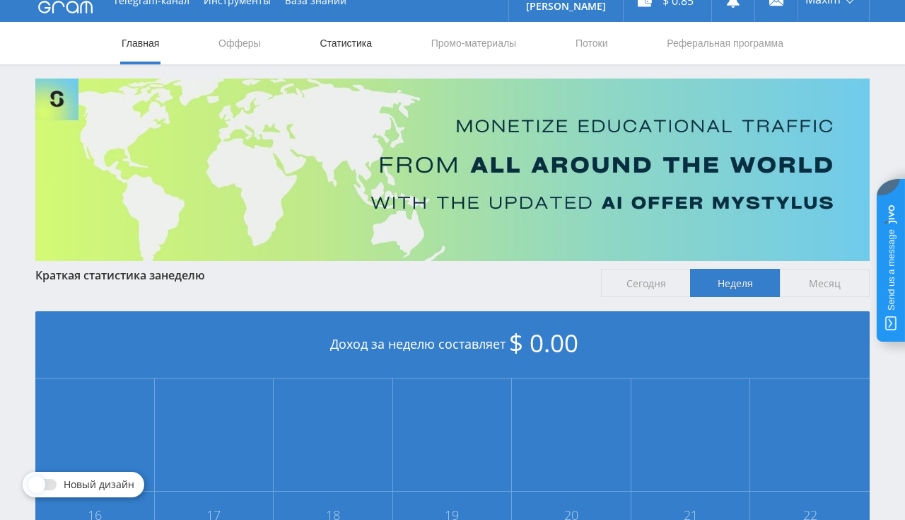
click at [348, 45] on link "Статистика" at bounding box center [345, 43] width 55 height 42
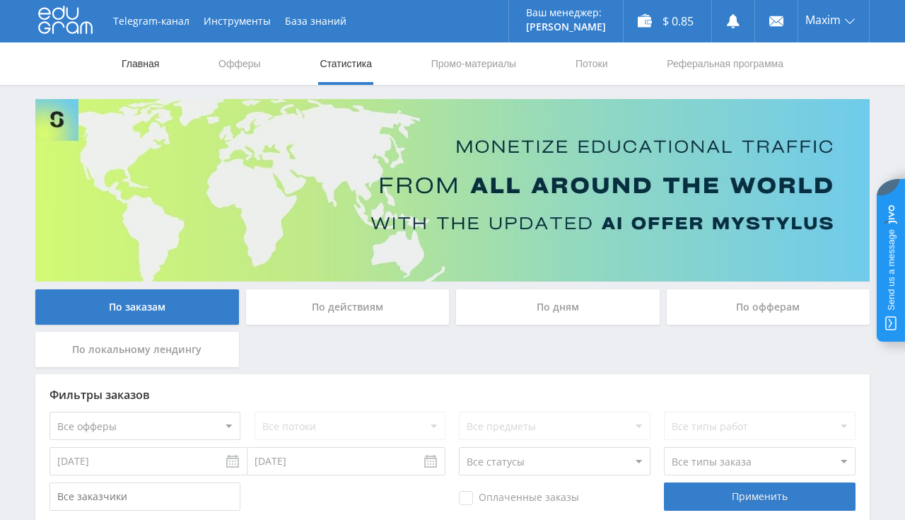
click at [154, 66] on link "Главная" at bounding box center [140, 63] width 40 height 42
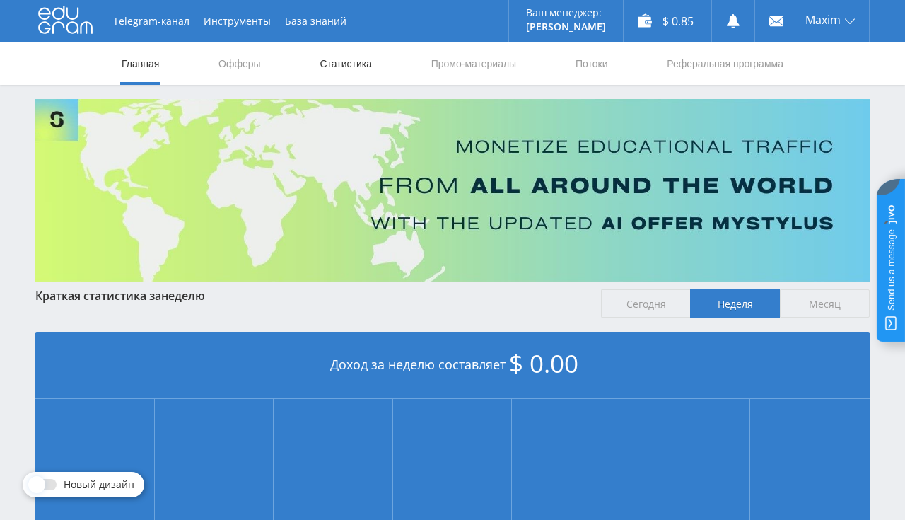
click at [348, 68] on link "Статистика" at bounding box center [345, 63] width 55 height 42
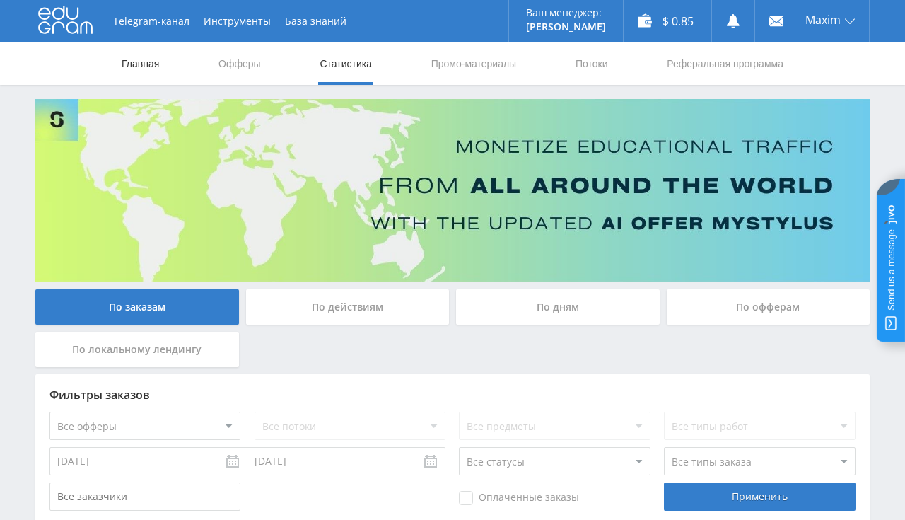
click at [138, 57] on link "Главная" at bounding box center [140, 63] width 40 height 42
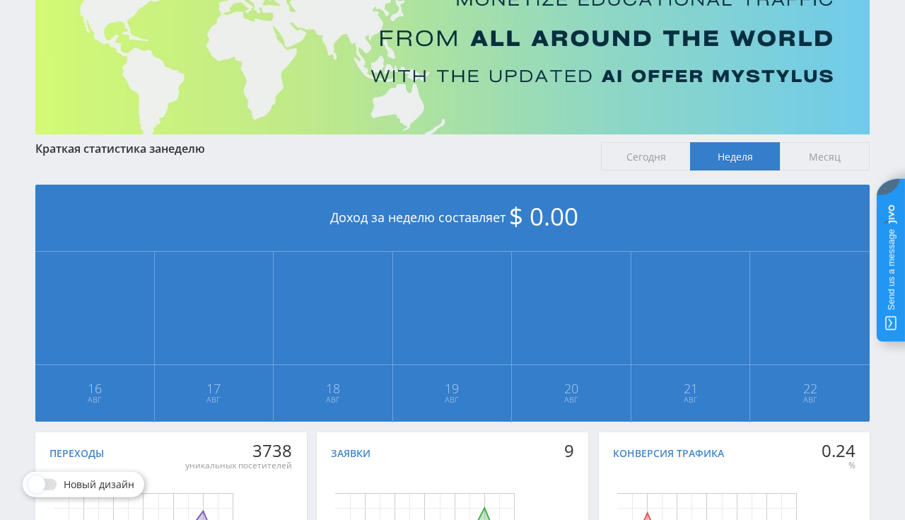
scroll to position [74, 0]
